Goal: Find specific page/section: Find specific page/section

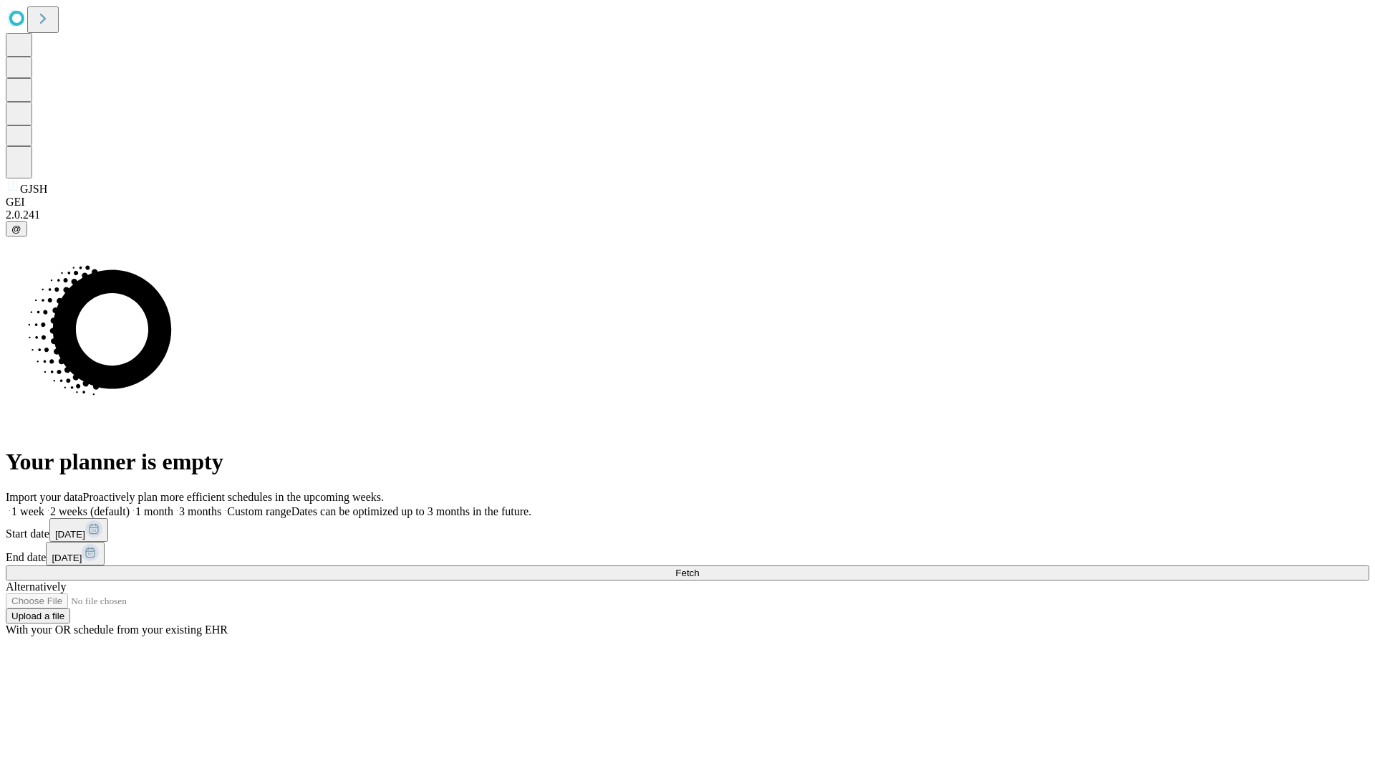
click at [699, 567] on span "Fetch" at bounding box center [688, 572] width 24 height 11
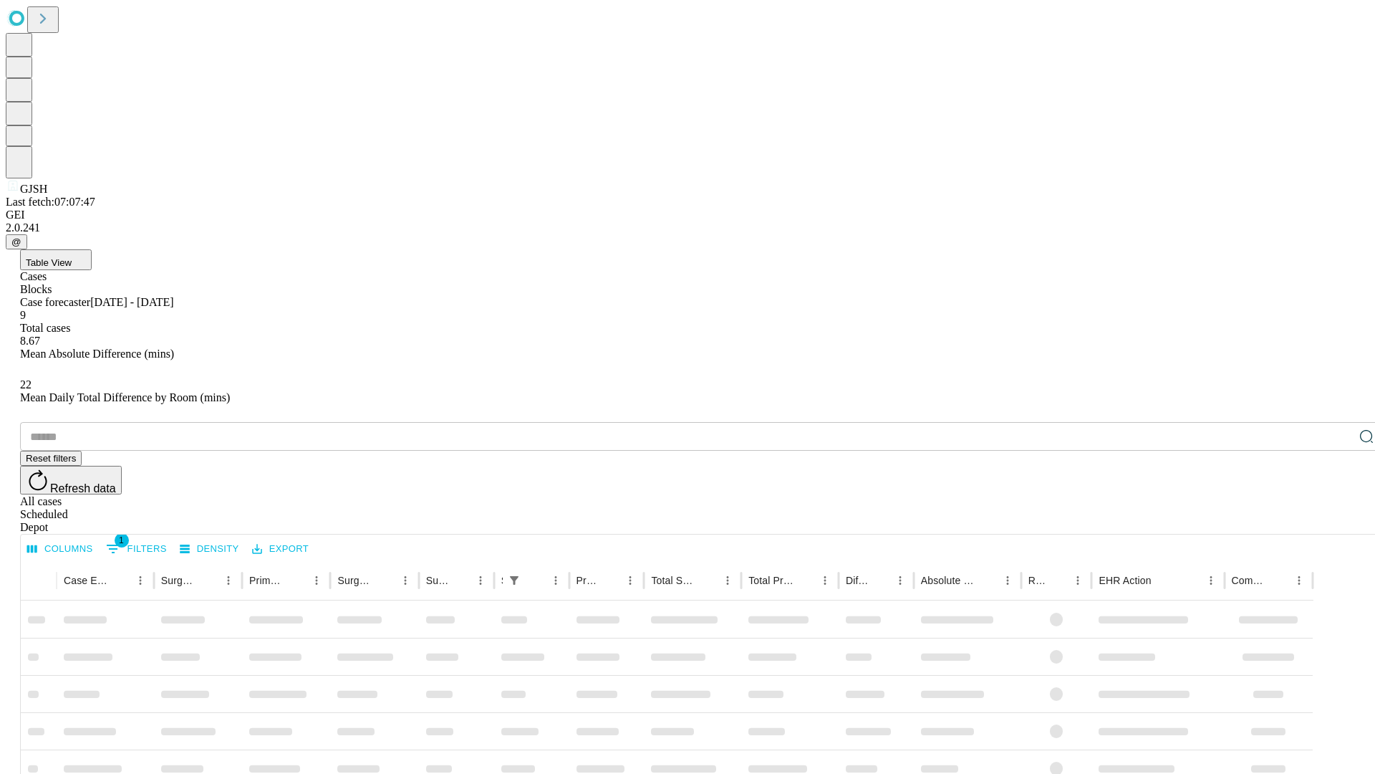
click at [1338, 521] on div "Depot" at bounding box center [702, 527] width 1364 height 13
